Goal: Check status: Check status

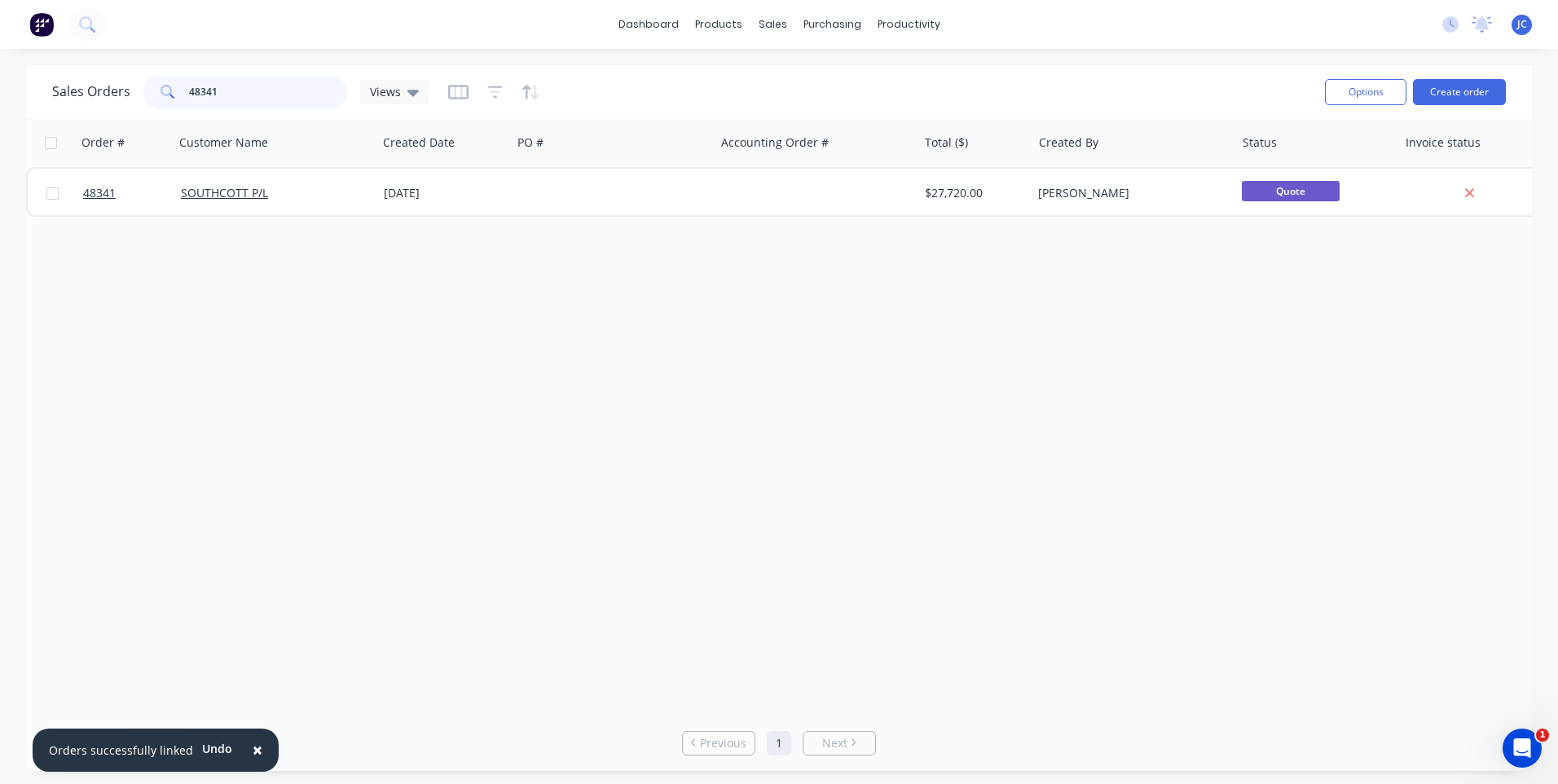
drag, startPoint x: 200, startPoint y: 95, endPoint x: 178, endPoint y: 93, distance: 22.1
click at [178, 93] on div "48341" at bounding box center [245, 92] width 204 height 33
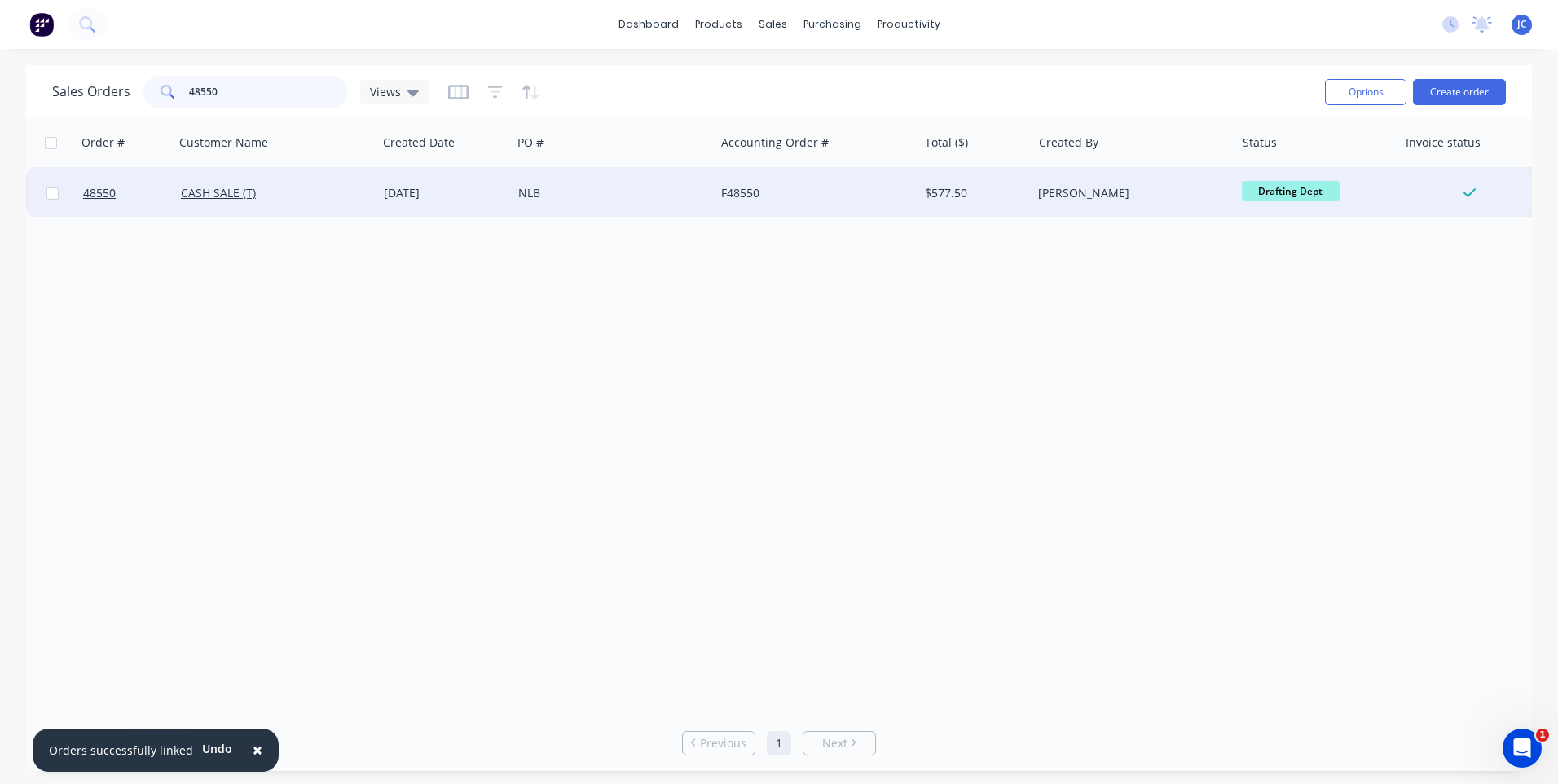
type input "48550"
click at [634, 188] on div "NLB" at bounding box center [608, 193] width 181 height 16
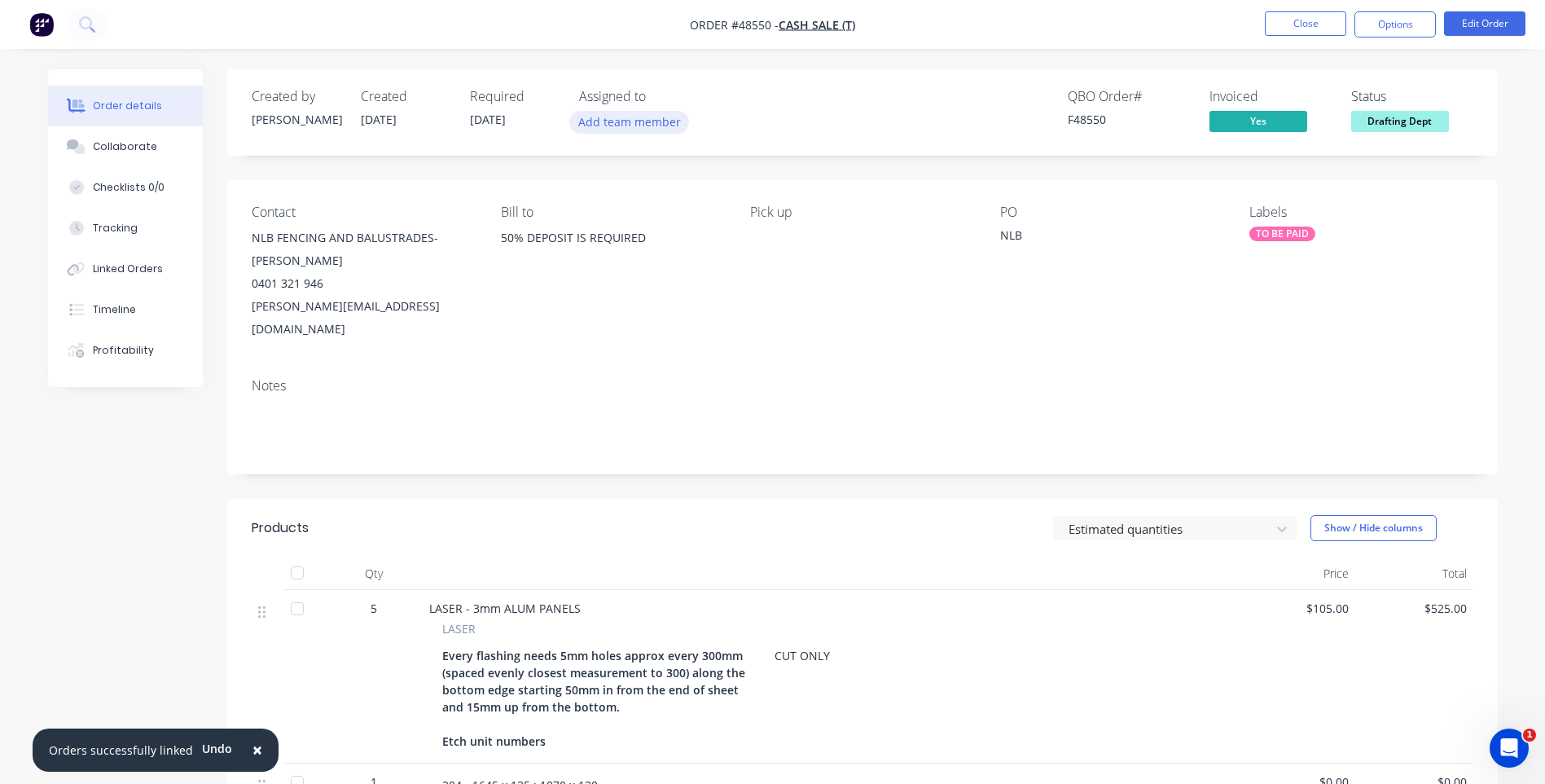
click at [620, 127] on button "Add team member" at bounding box center [629, 122] width 120 height 22
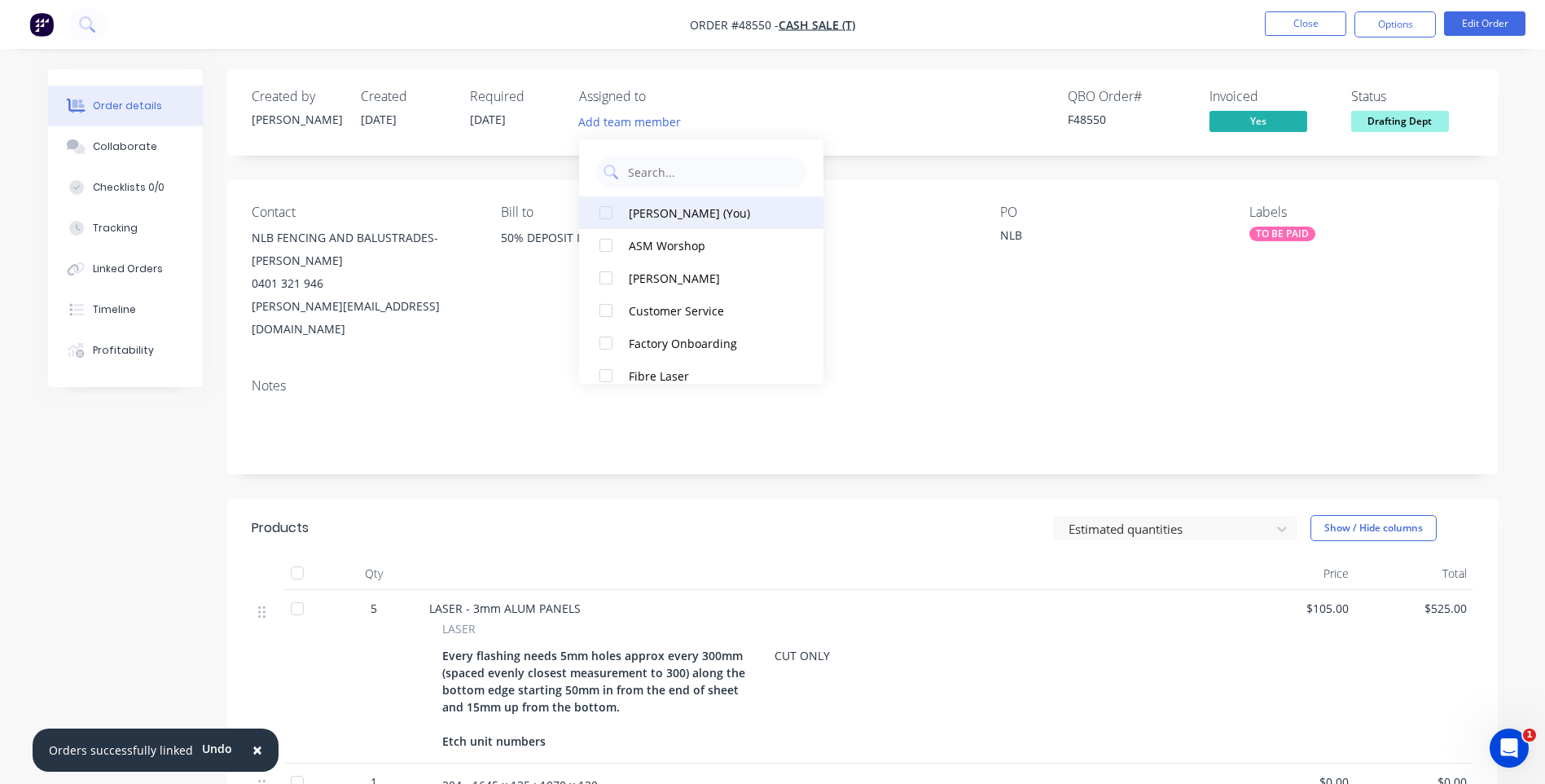
click at [608, 207] on div at bounding box center [605, 212] width 33 height 33
click at [843, 136] on div "Created by [PERSON_NAME] Created [DATE] Required [DATE] Assigned to JC QBO Orde…" at bounding box center [863, 112] width 1271 height 86
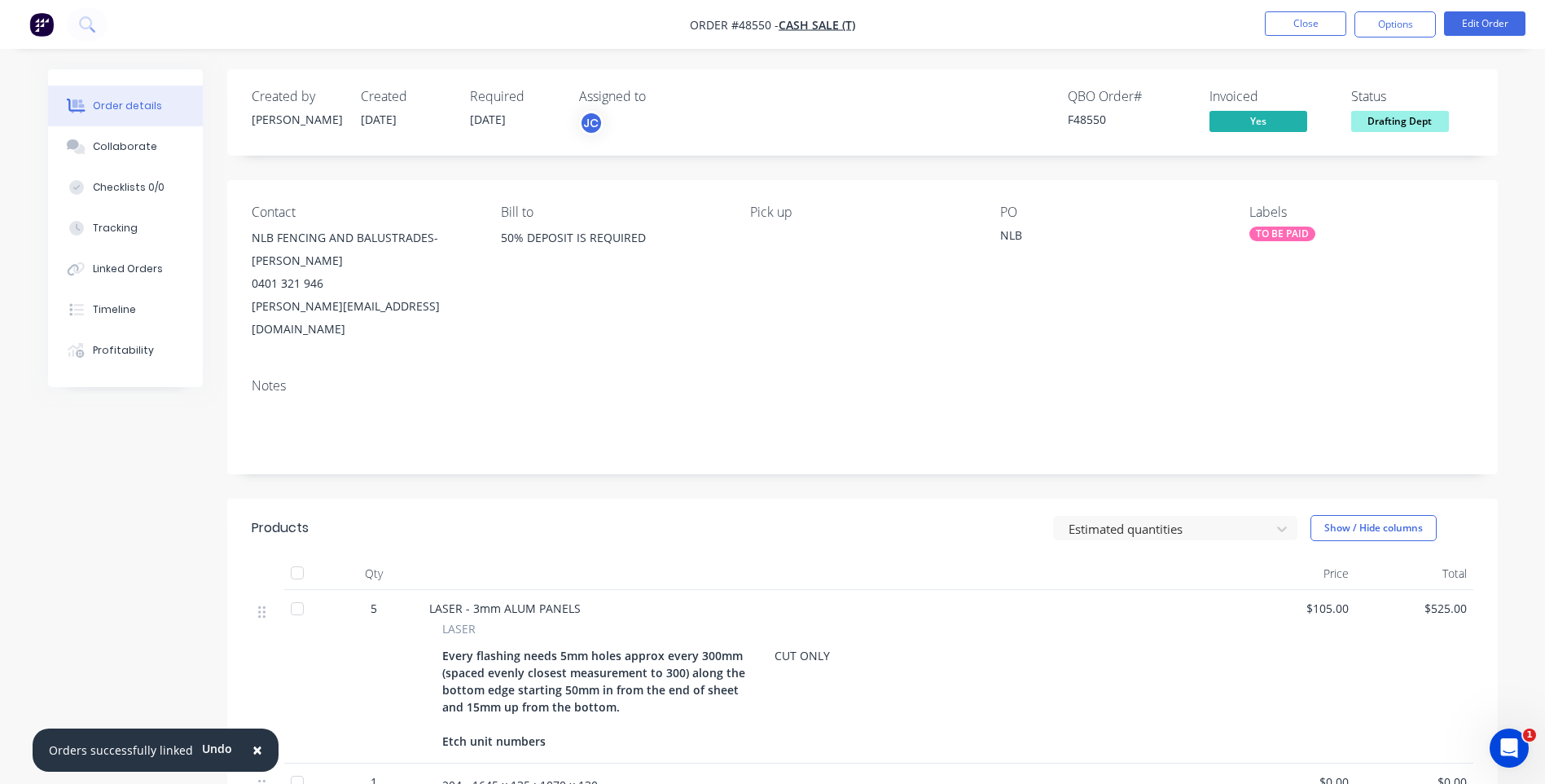
click at [1393, 121] on span "Drafting Dept" at bounding box center [1400, 121] width 98 height 20
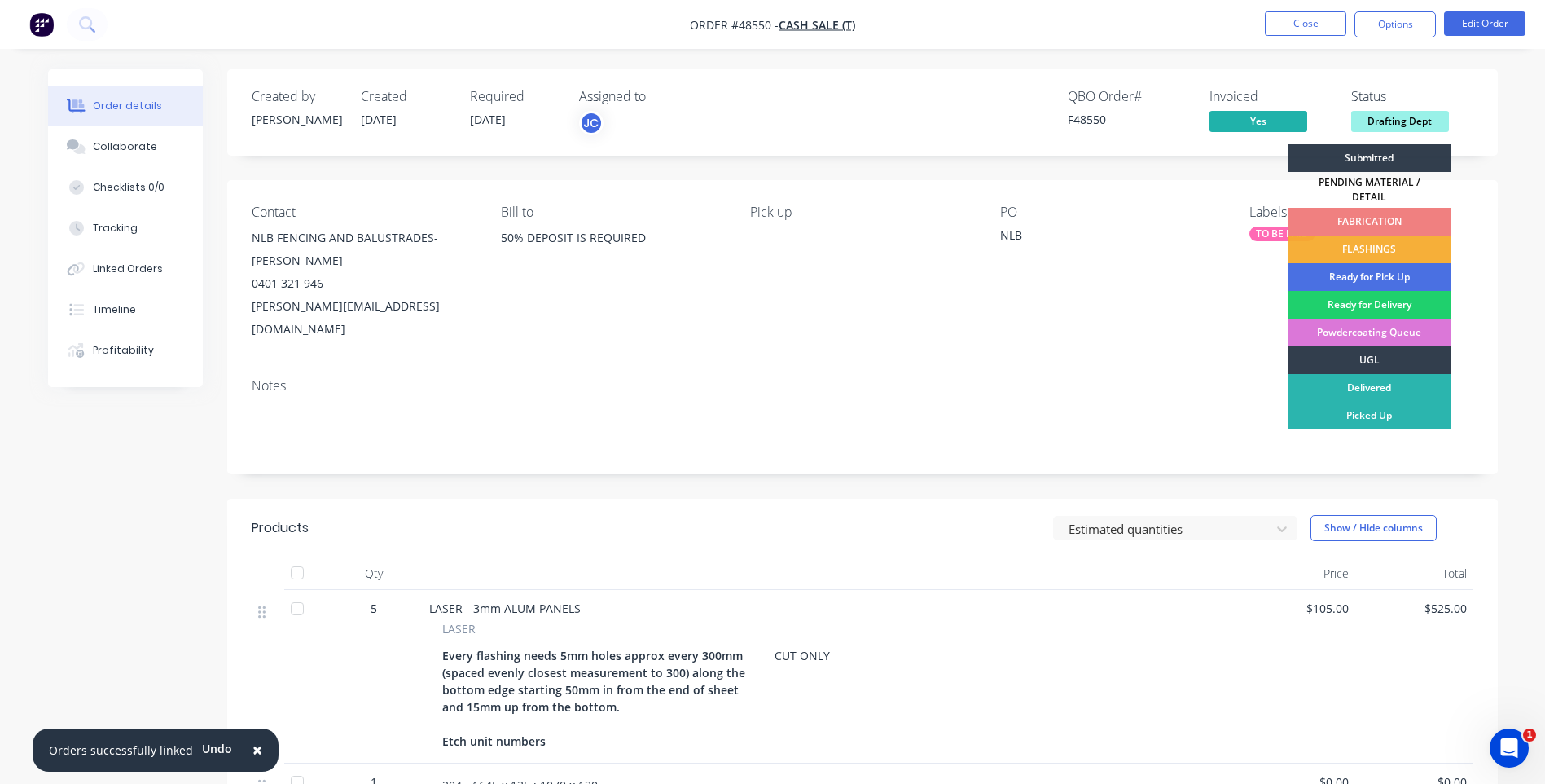
click at [1372, 210] on div "FABRICATION" at bounding box center [1369, 221] width 163 height 28
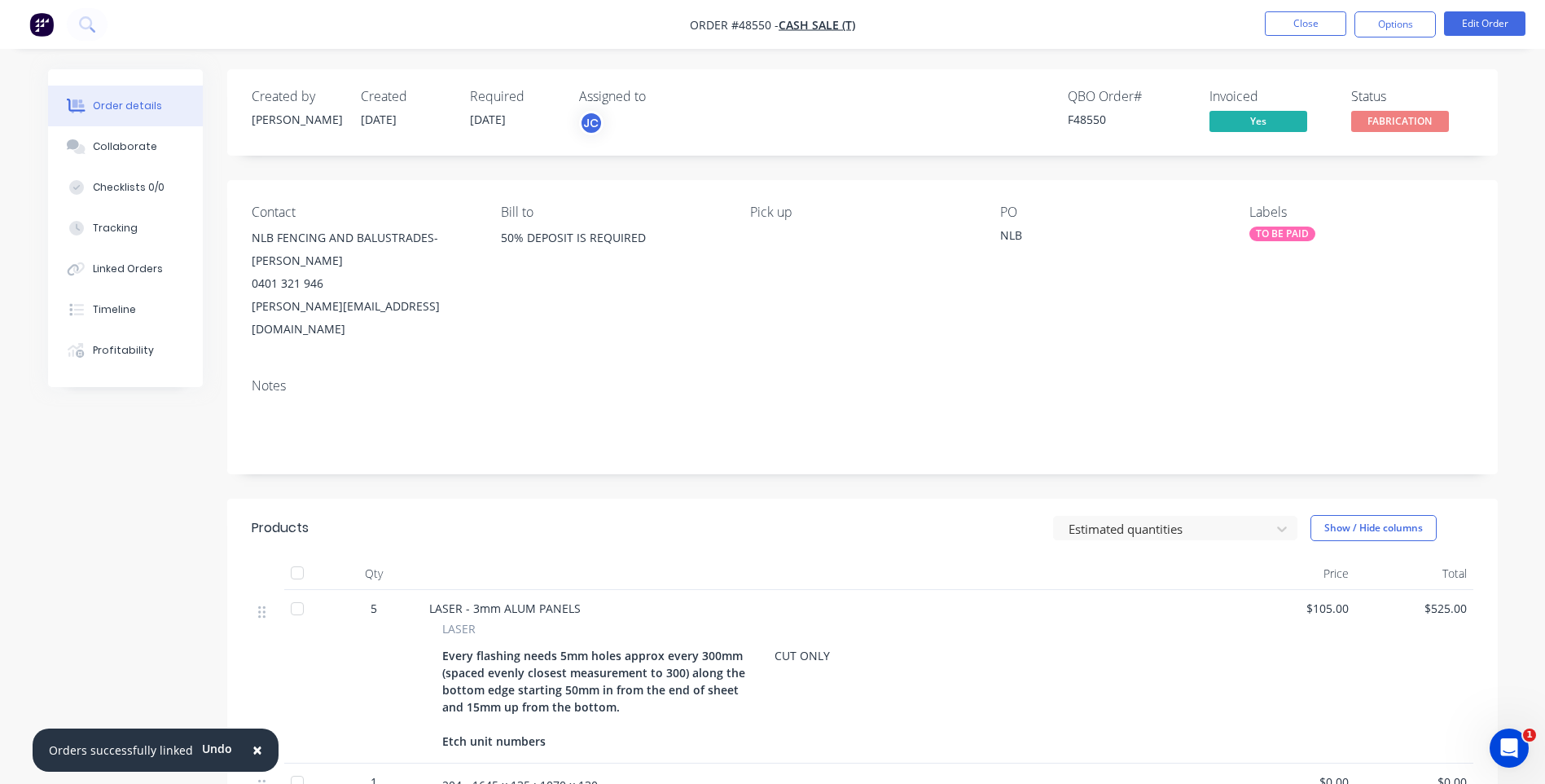
click at [244, 51] on div "Order details Collaborate Checklists 0/0 Tracking Linked Orders Timeline Profit…" at bounding box center [772, 548] width 1545 height 1096
click at [1302, 24] on button "Close" at bounding box center [1306, 23] width 82 height 24
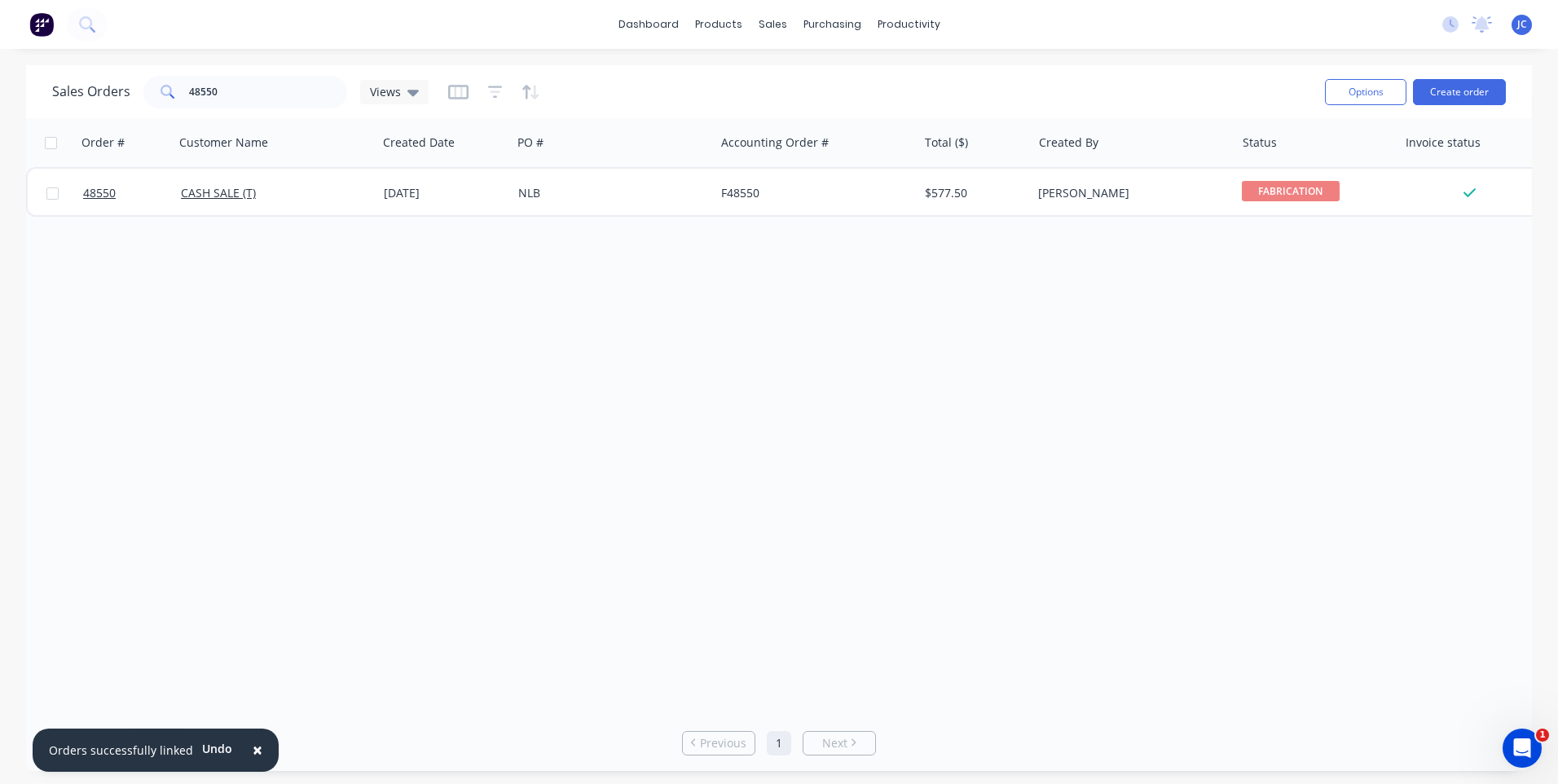
click at [11, 189] on div "Sales Orders 48550 Views Options Create order Order # Customer Name Created Dat…" at bounding box center [779, 418] width 1558 height 706
click at [916, 72] on div "Workflow" at bounding box center [936, 78] width 49 height 14
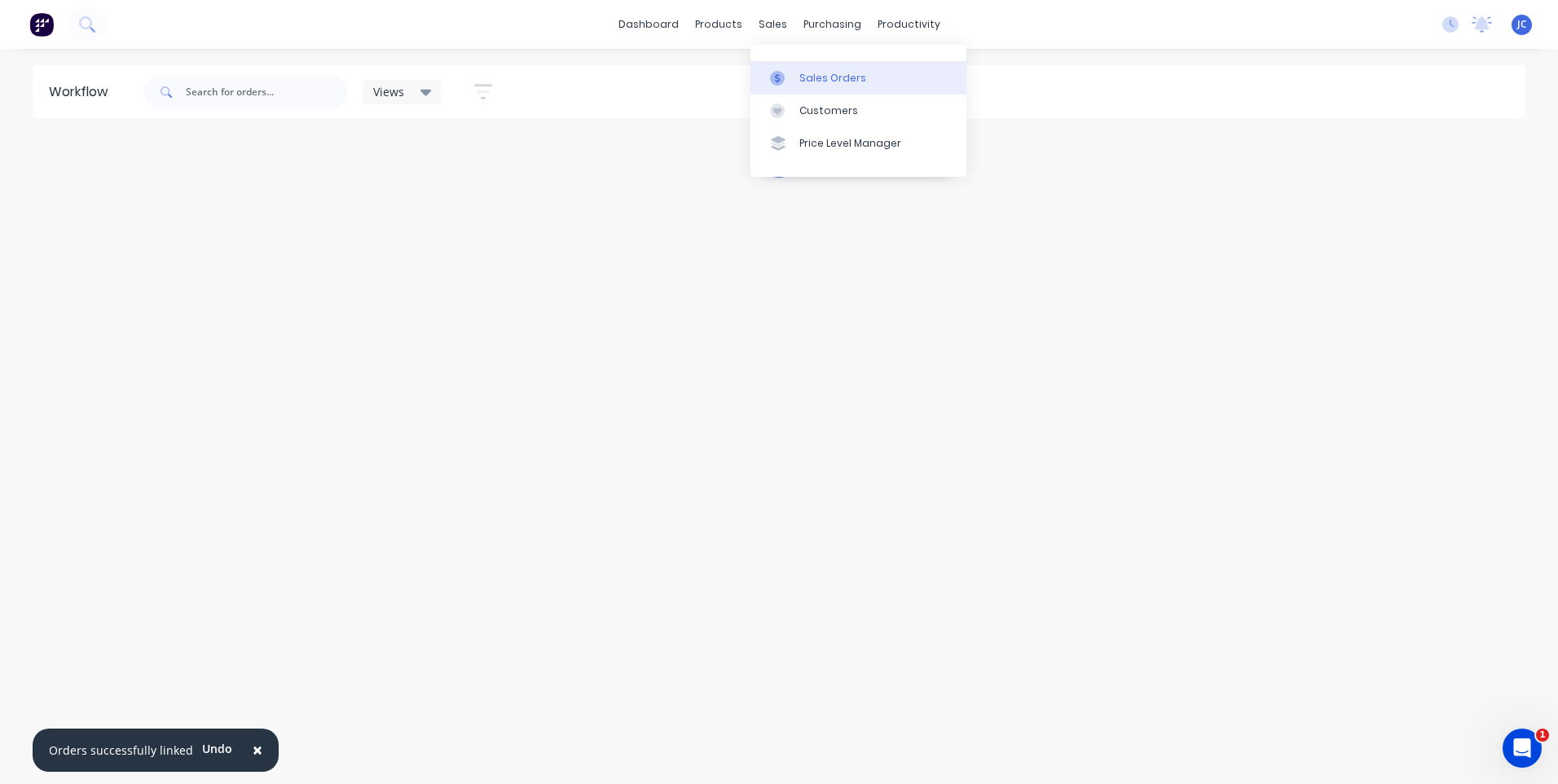
click at [792, 81] on div at bounding box center [782, 78] width 24 height 14
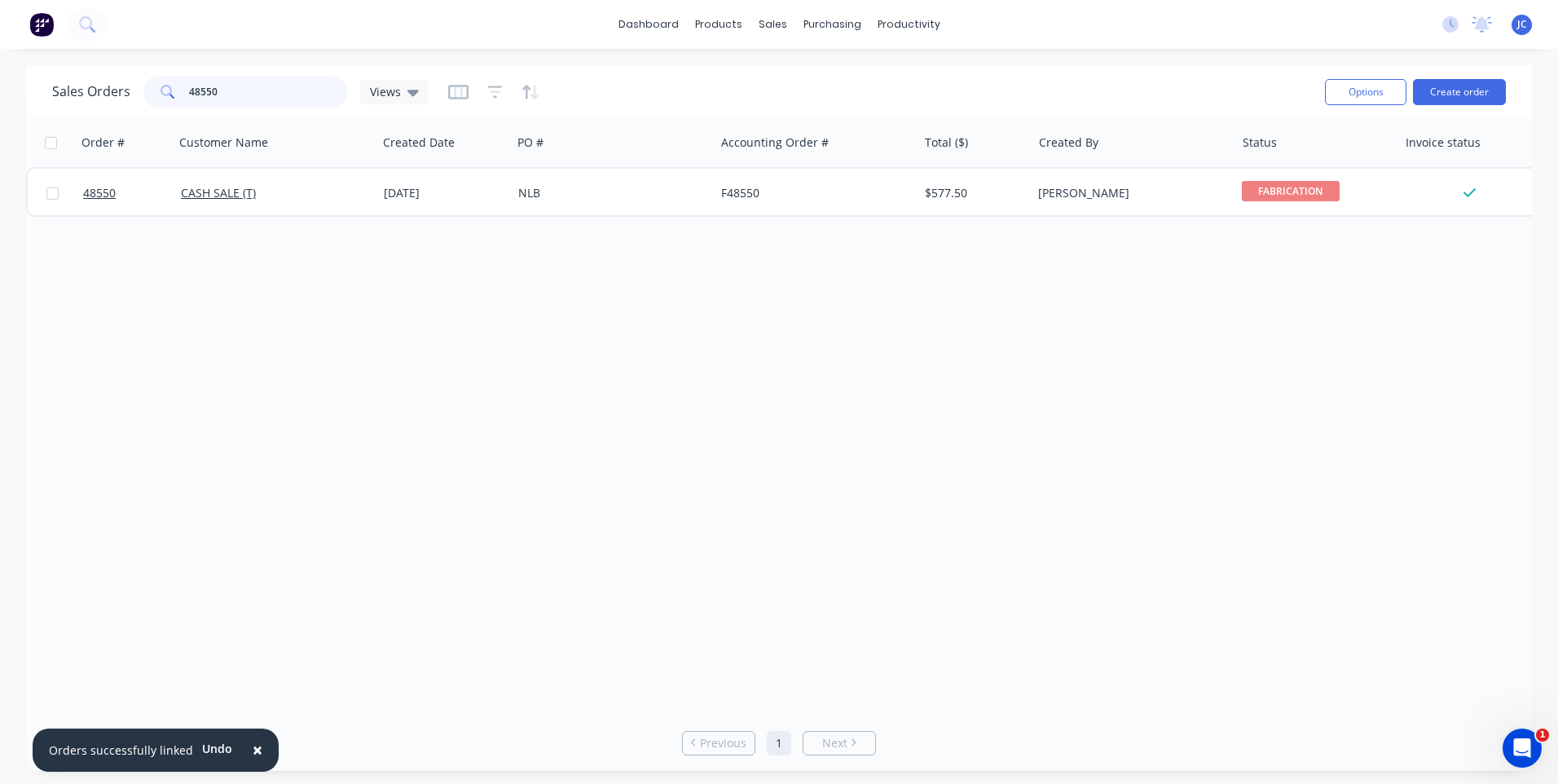
drag, startPoint x: 229, startPoint y: 100, endPoint x: 186, endPoint y: 100, distance: 43.0
click at [186, 100] on div "48550" at bounding box center [245, 92] width 204 height 33
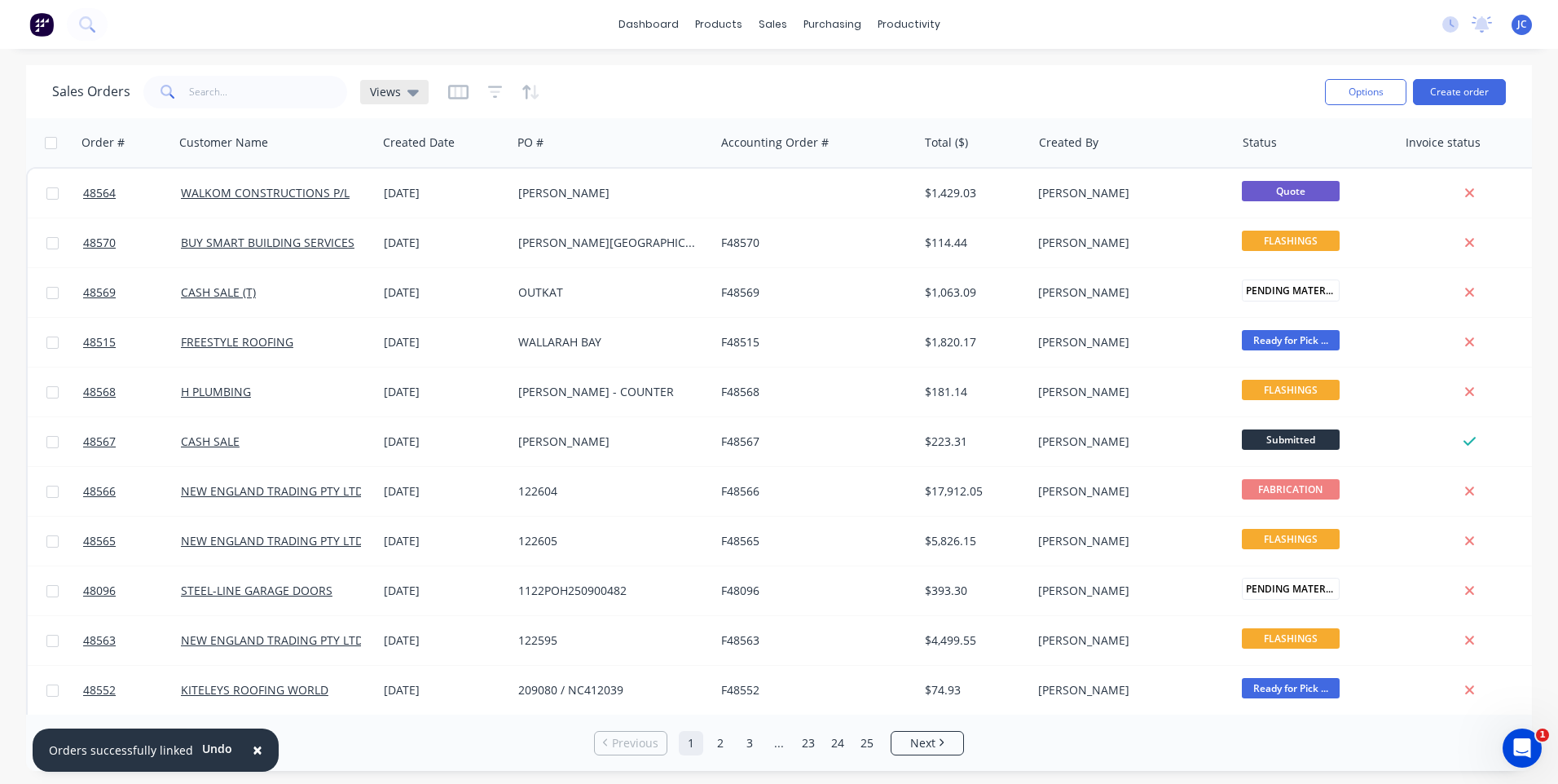
click at [414, 91] on icon at bounding box center [413, 92] width 12 height 6
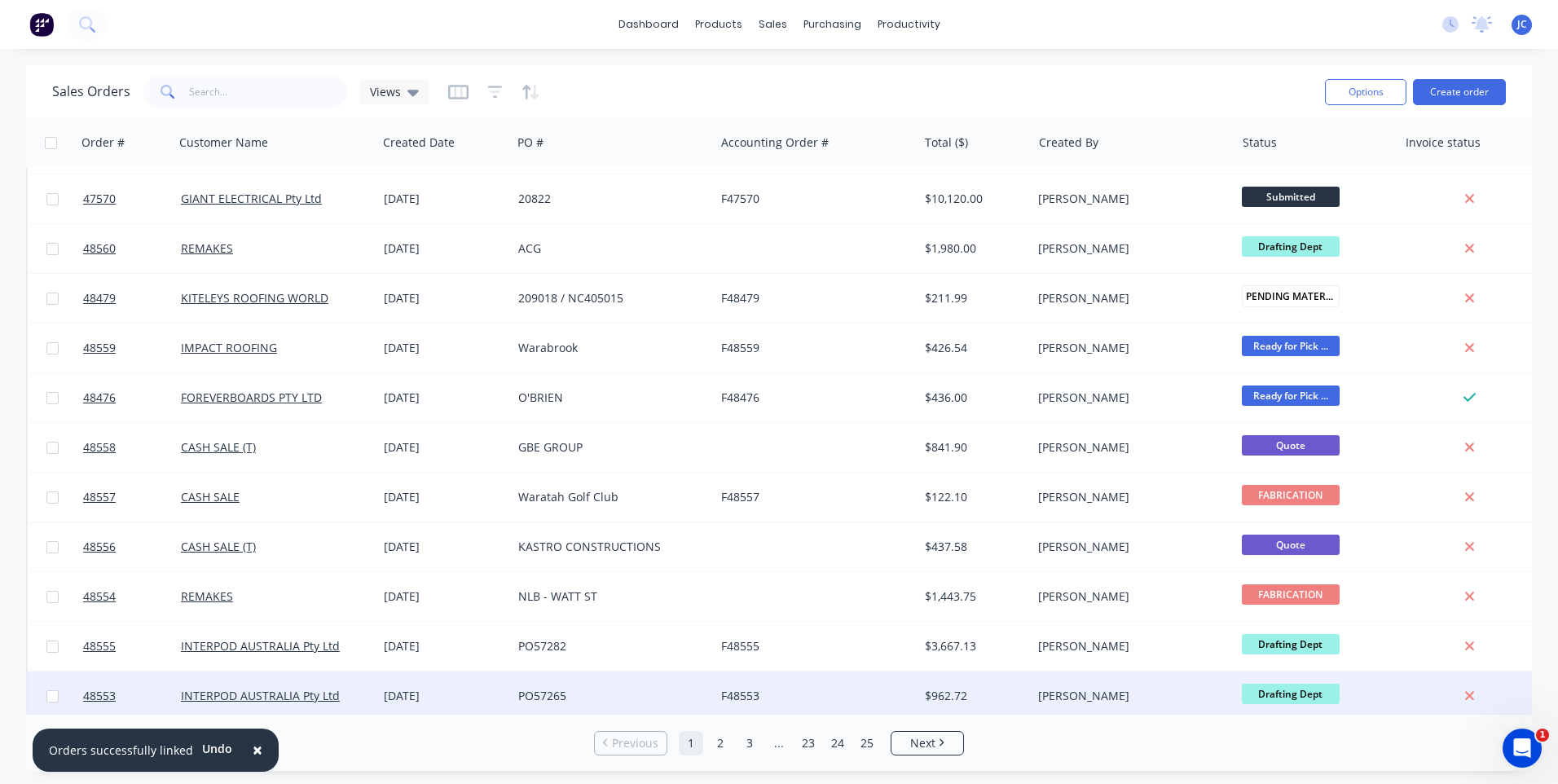
scroll to position [703, 0]
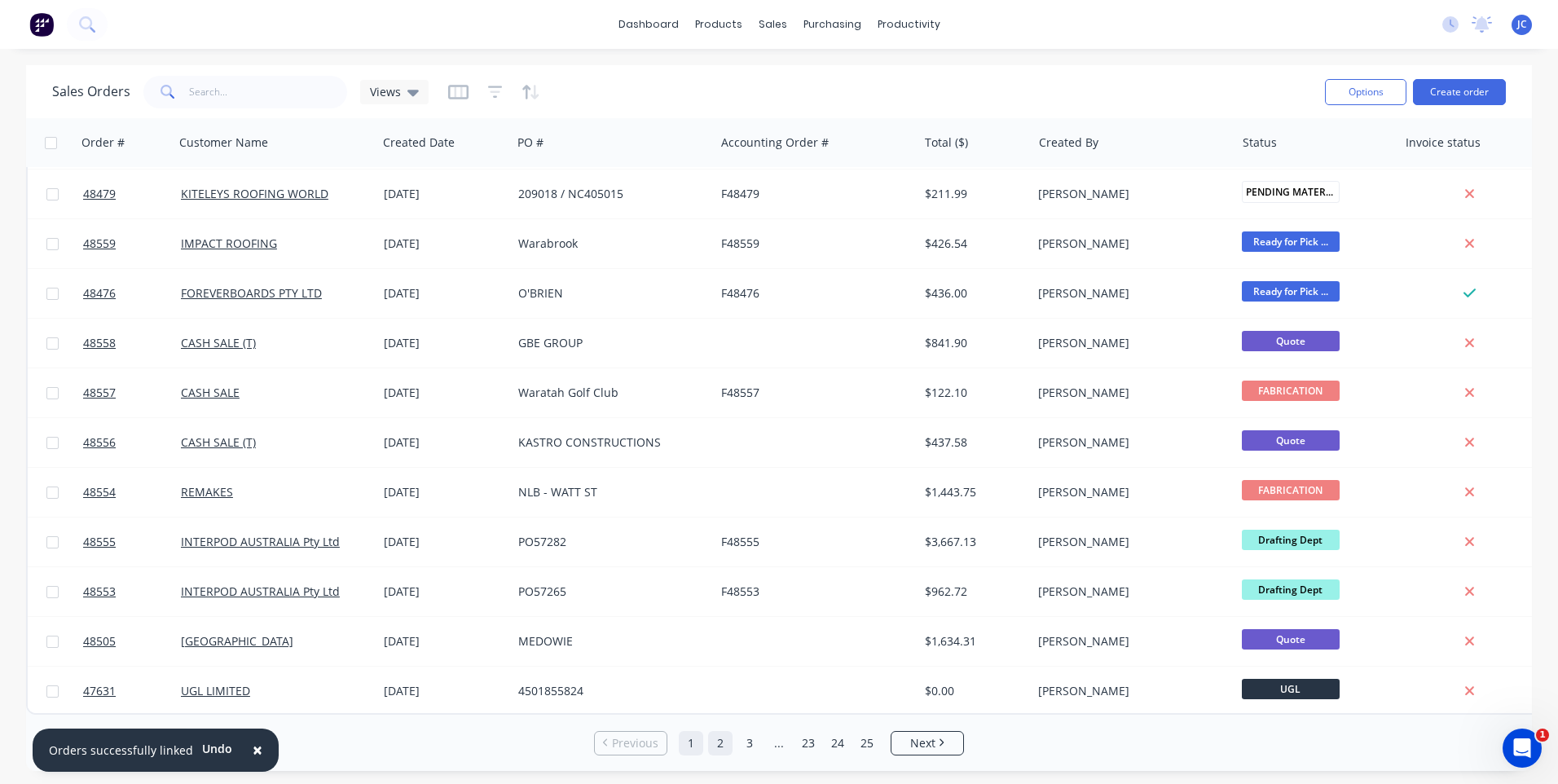
click at [727, 737] on link "2" at bounding box center [719, 742] width 24 height 24
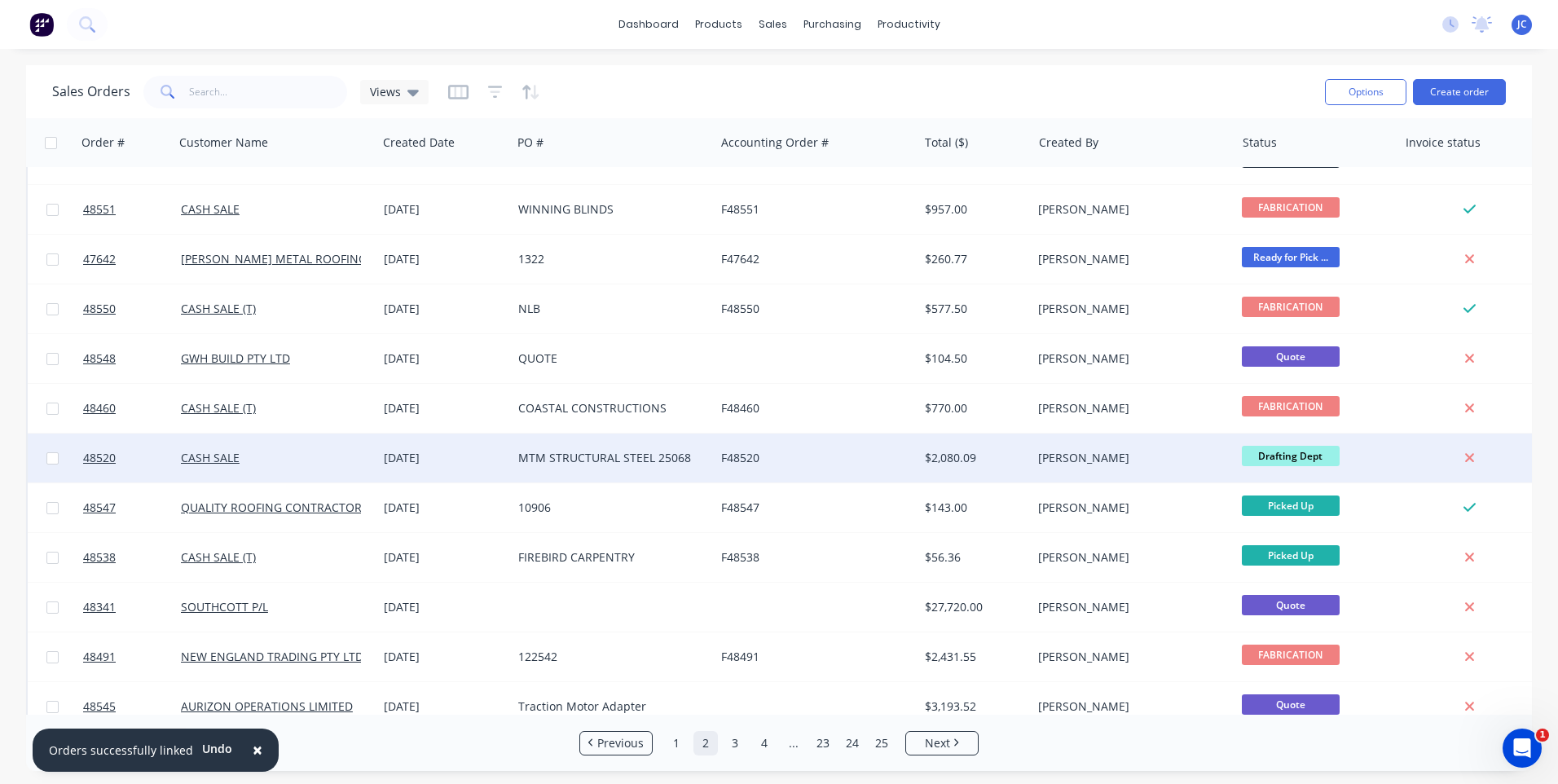
scroll to position [0, 0]
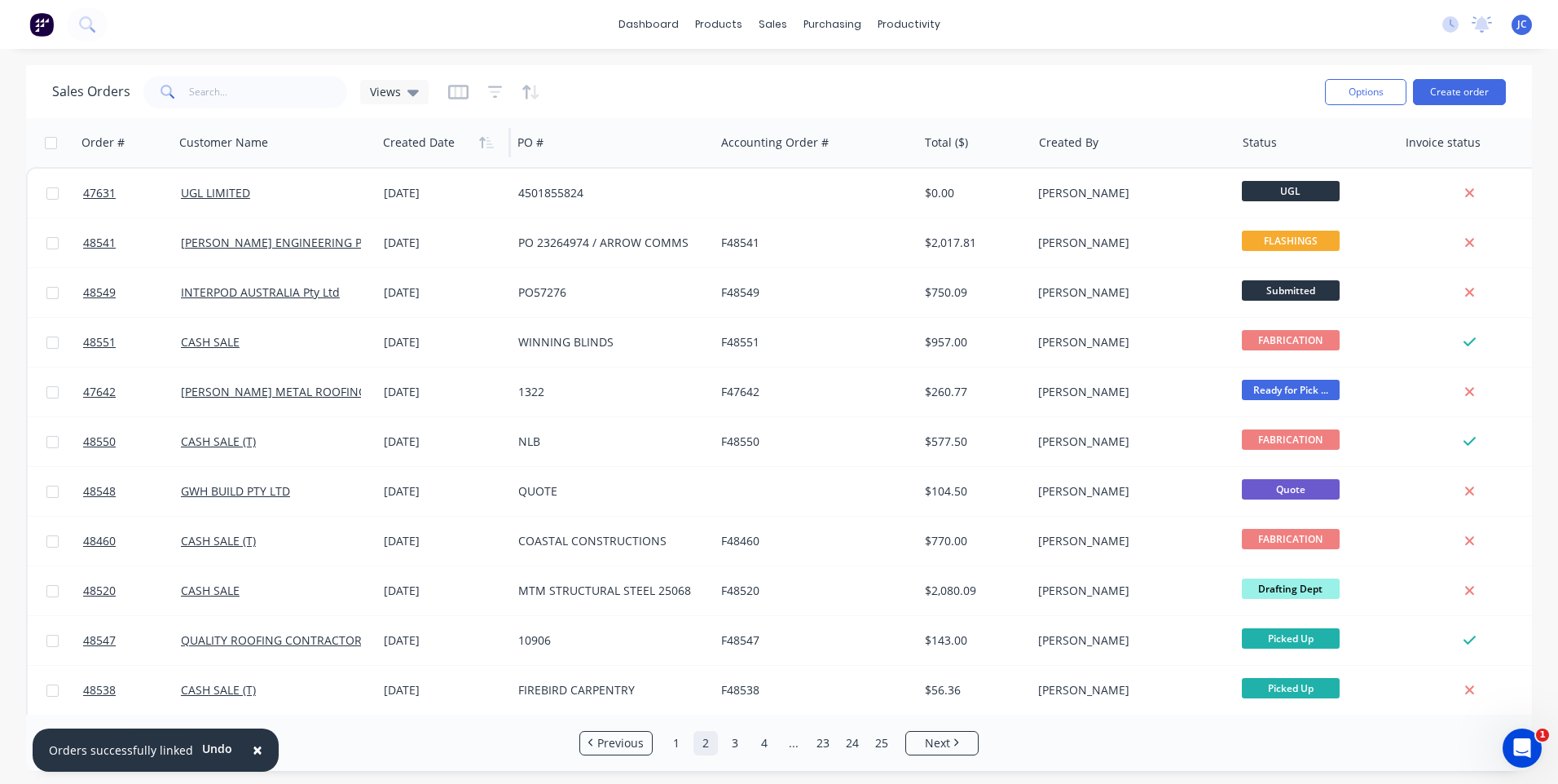
click at [407, 138] on div at bounding box center [441, 142] width 116 height 33
click at [479, 141] on icon "button" at bounding box center [486, 142] width 14 height 13
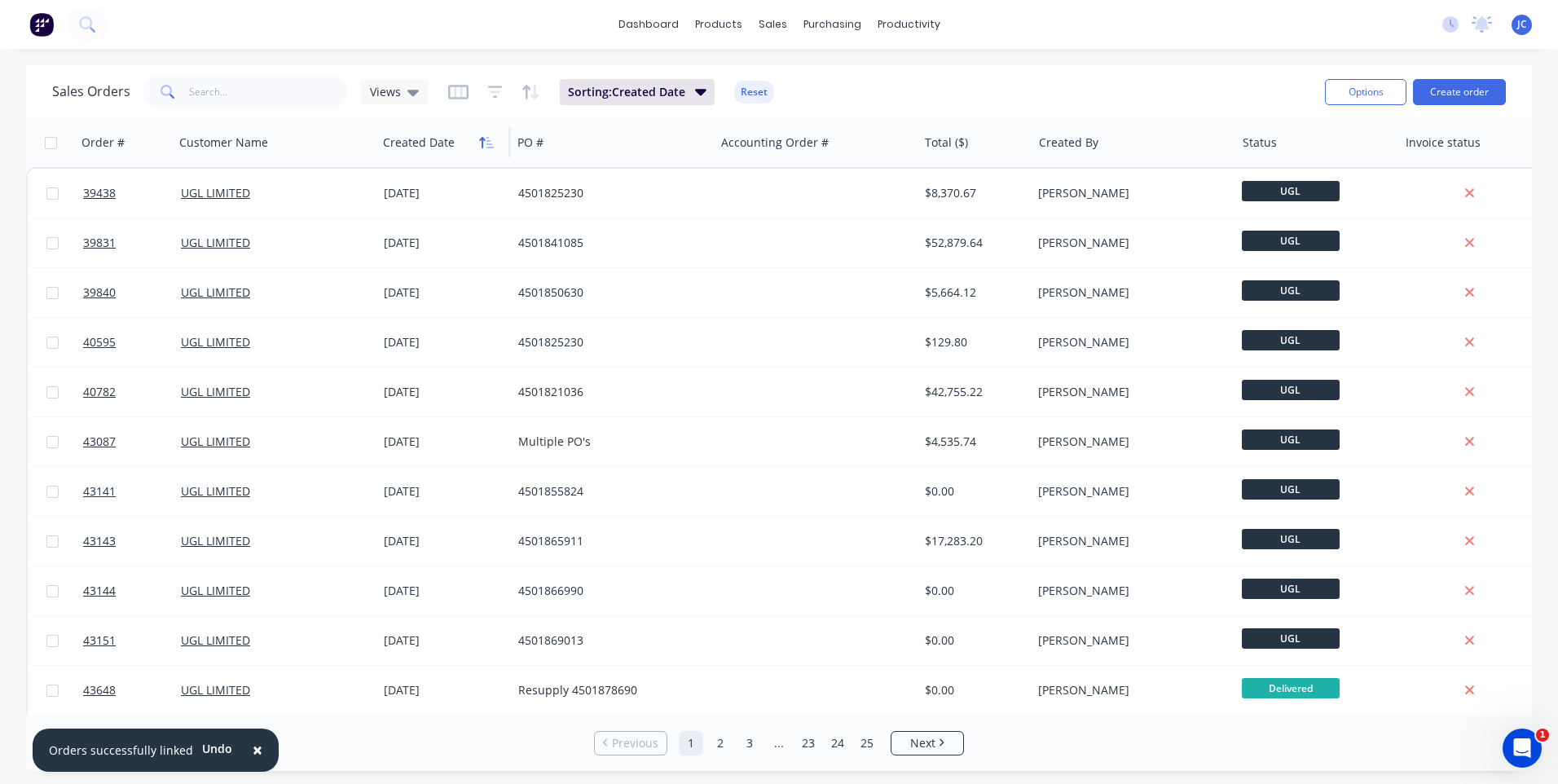
click at [484, 142] on icon "button" at bounding box center [486, 142] width 14 height 13
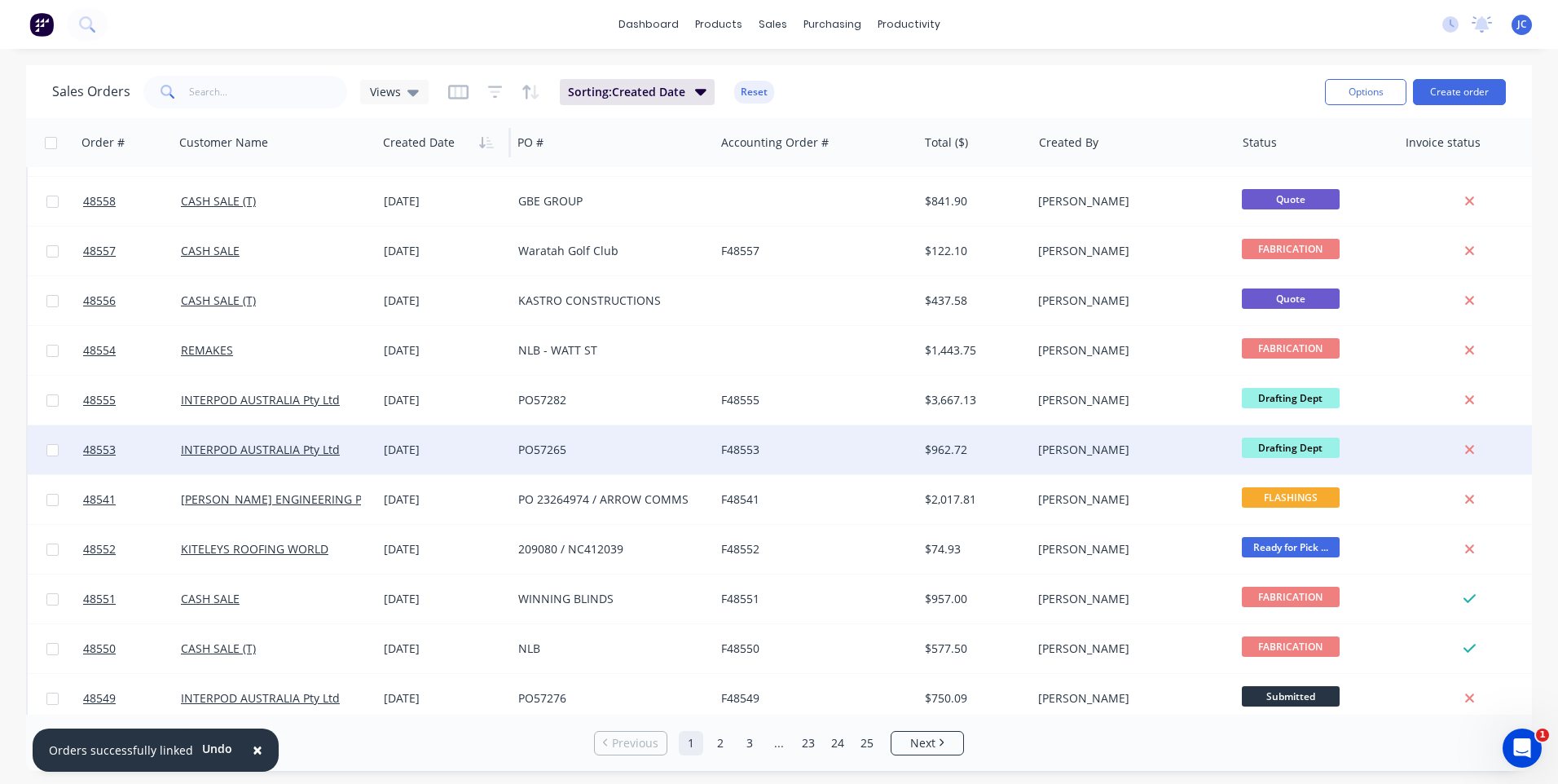
scroll to position [703, 0]
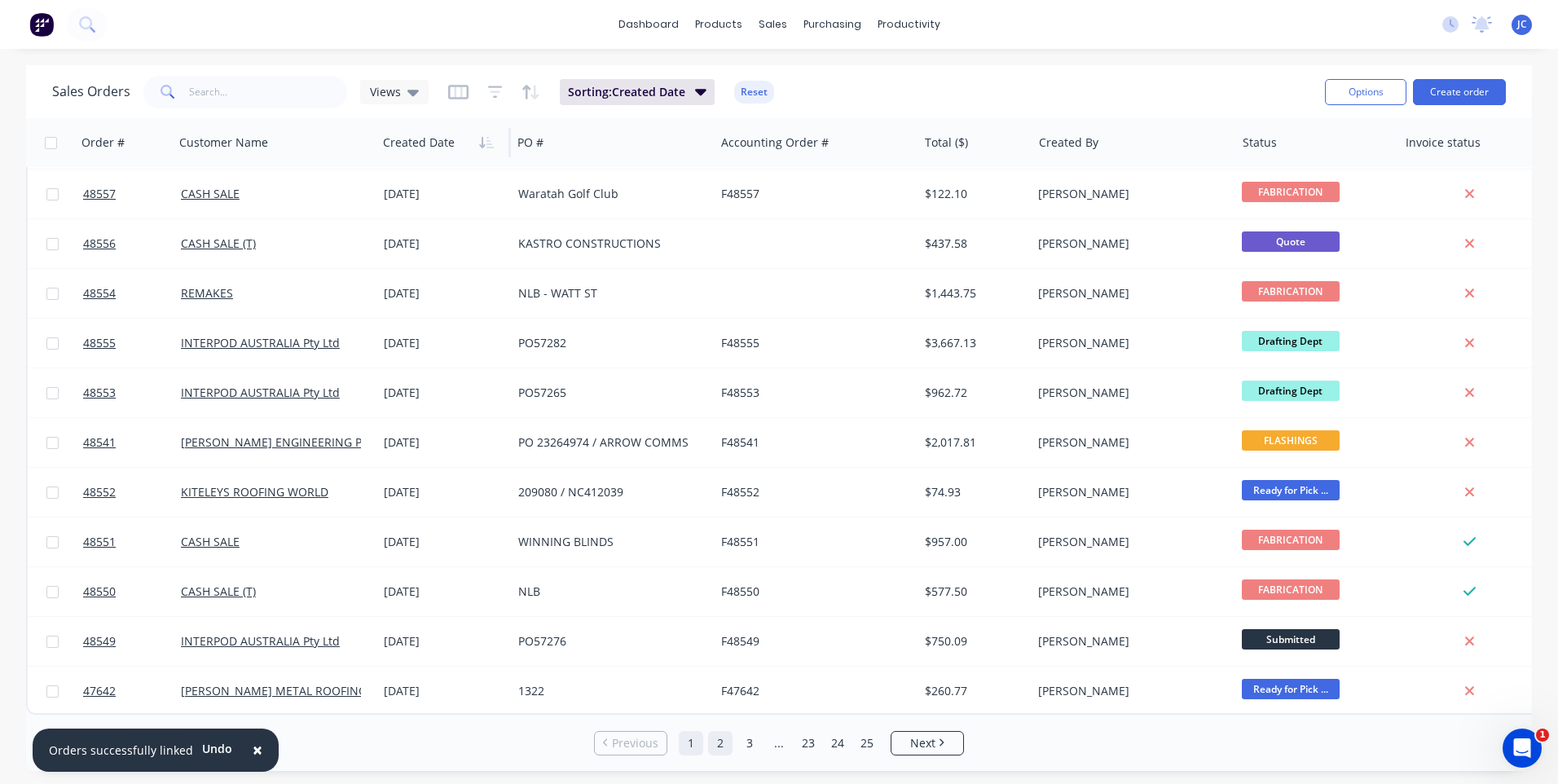
click at [714, 741] on link "2" at bounding box center [719, 742] width 24 height 24
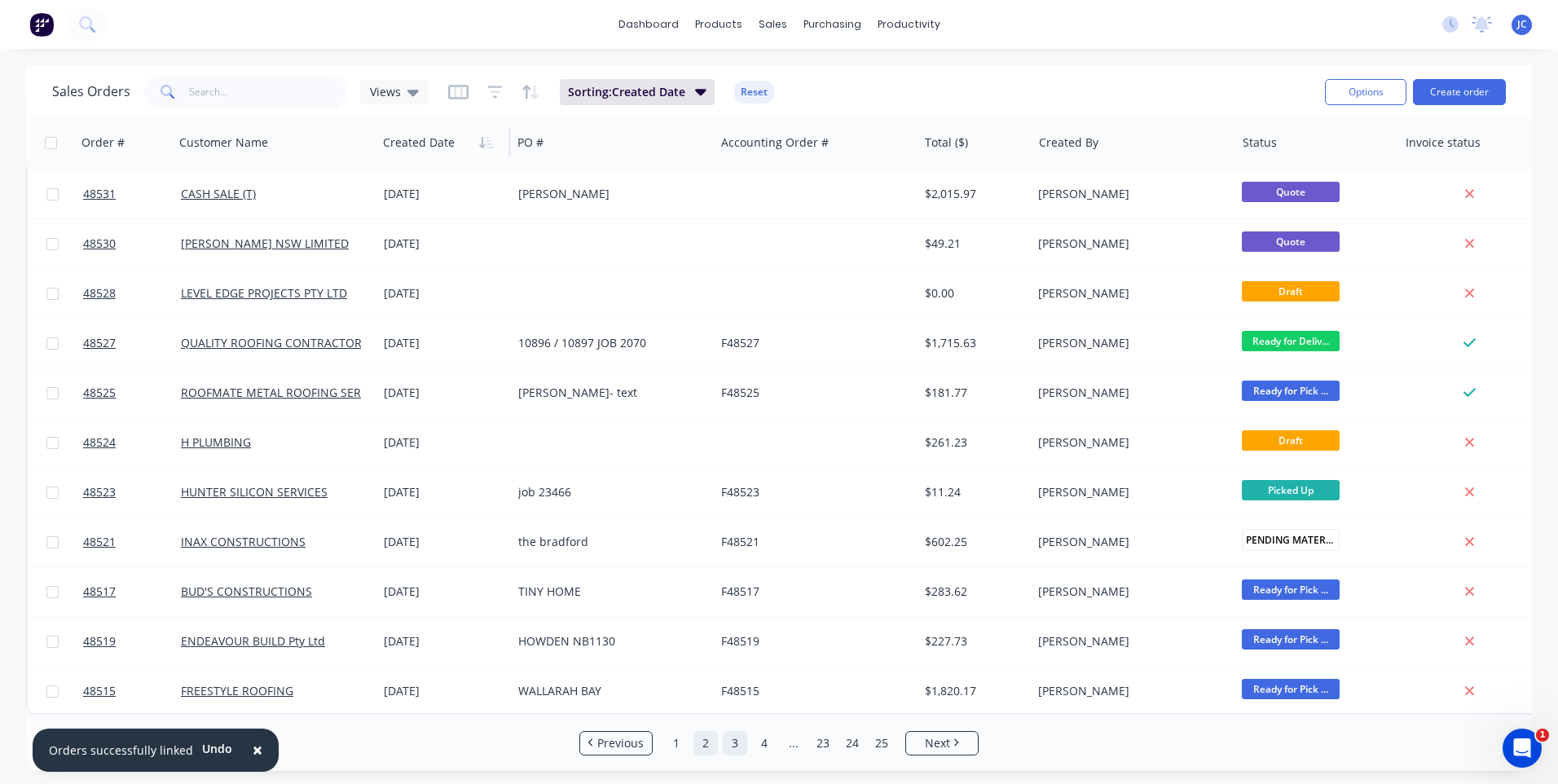
click at [736, 741] on link "3" at bounding box center [735, 742] width 24 height 24
